Goal: Check status: Check status

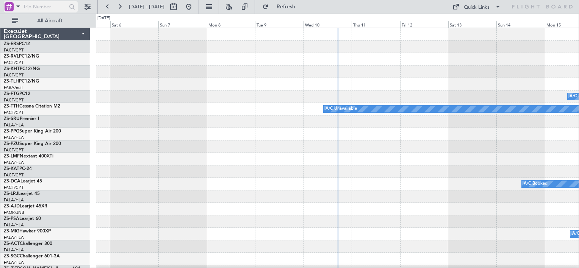
click at [18, 5] on span at bounding box center [18, 6] width 9 height 9
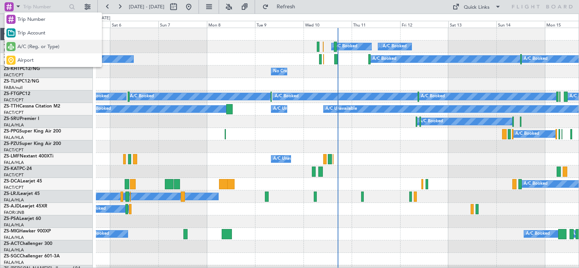
click at [33, 44] on span "A/C (Reg. or Type)" at bounding box center [38, 47] width 42 height 8
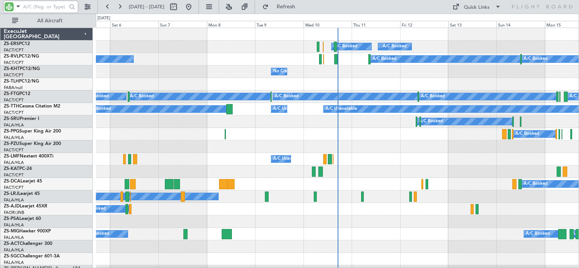
click at [42, 8] on input "text" at bounding box center [45, 6] width 44 height 11
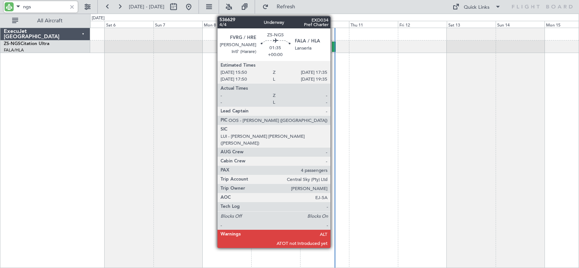
click at [334, 47] on div at bounding box center [334, 47] width 4 height 10
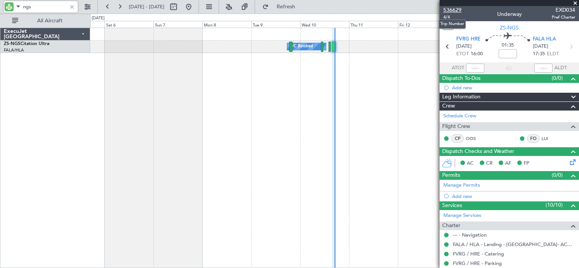
type input "ngs"
click at [456, 9] on span "536629" at bounding box center [452, 10] width 18 height 8
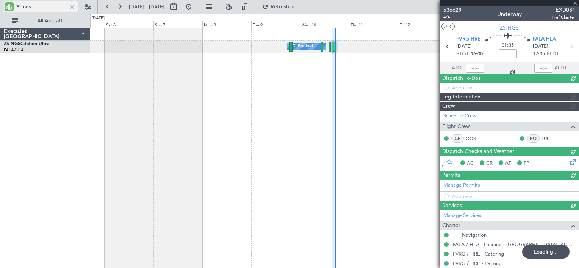
click at [71, 4] on div at bounding box center [72, 7] width 8 height 8
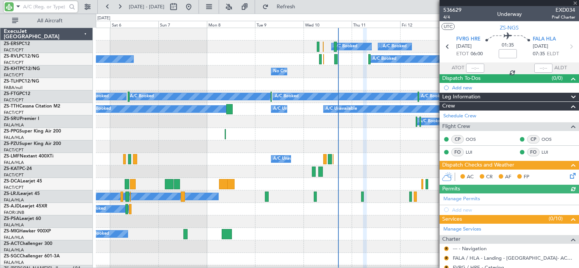
click at [39, 6] on input "text" at bounding box center [45, 6] width 44 height 11
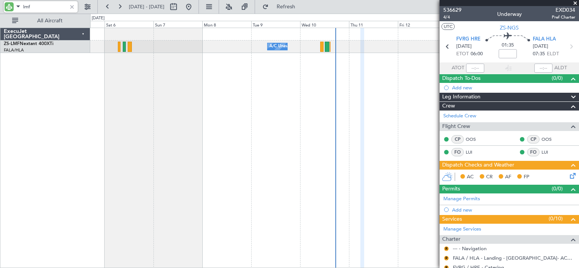
type input "lmf"
